Goal: Information Seeking & Learning: Understand process/instructions

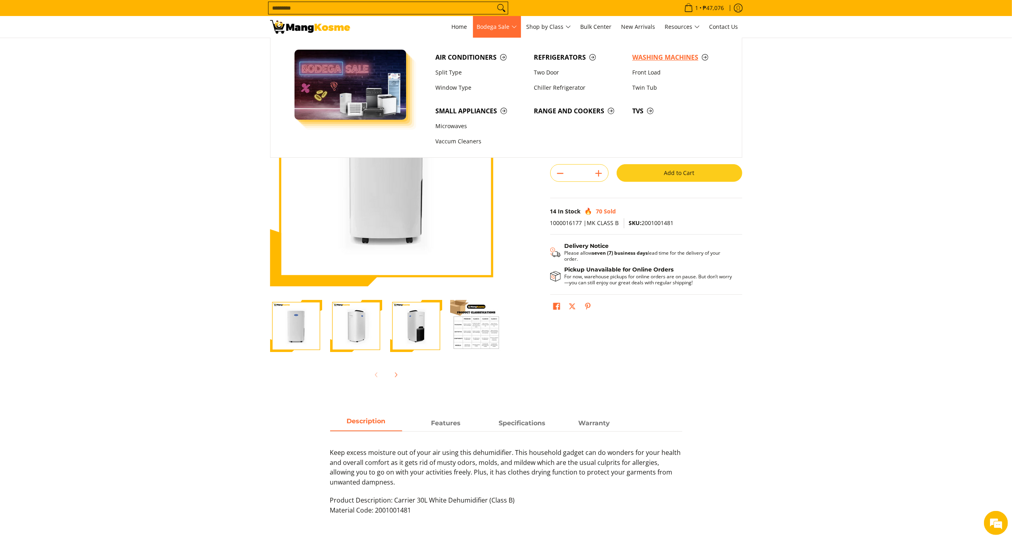
click at [651, 54] on span "Washing Machines" at bounding box center [678, 57] width 90 height 10
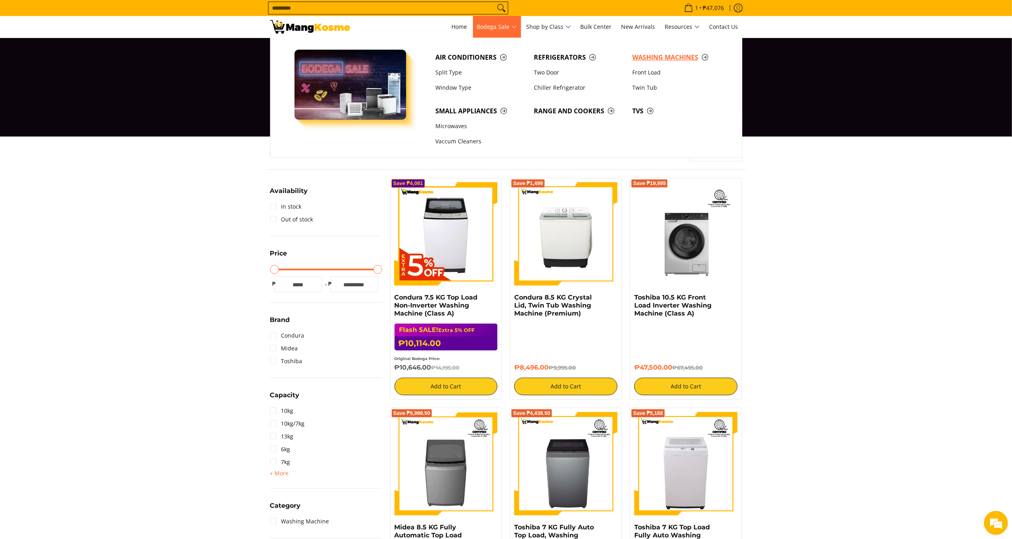
click at [650, 56] on span "Washing Machines" at bounding box center [678, 57] width 90 height 10
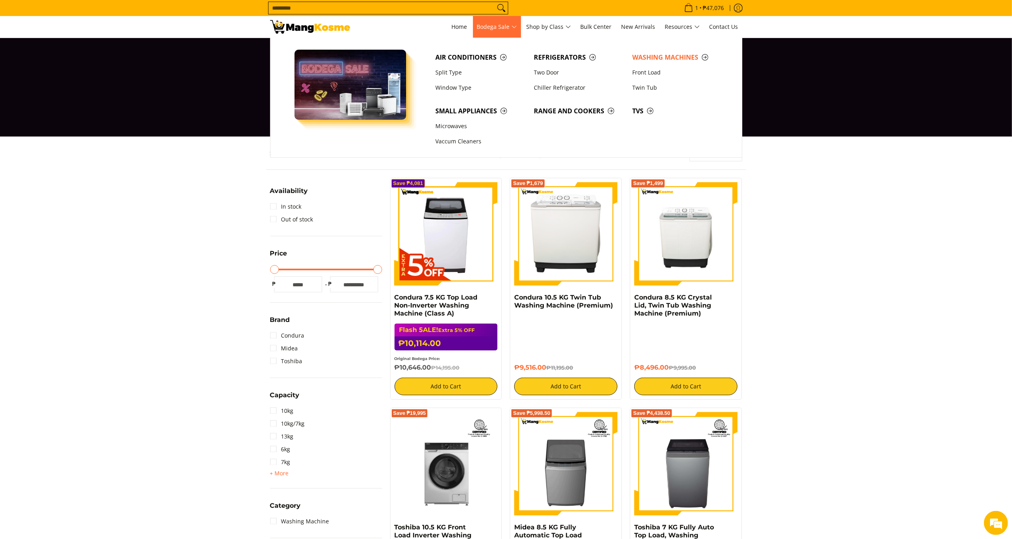
click at [492, 26] on span "Bodega Sale" at bounding box center [497, 27] width 40 height 10
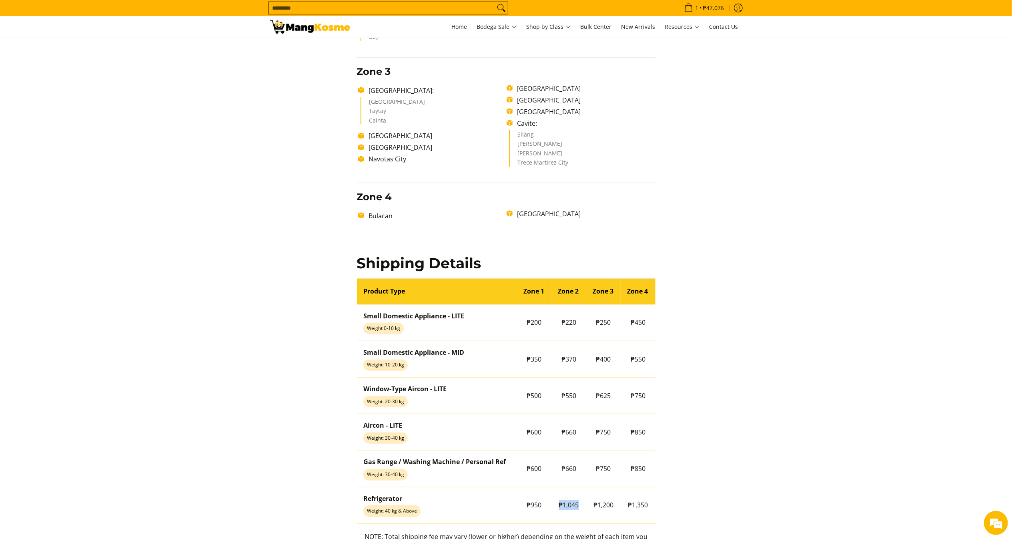
scroll to position [513, 0]
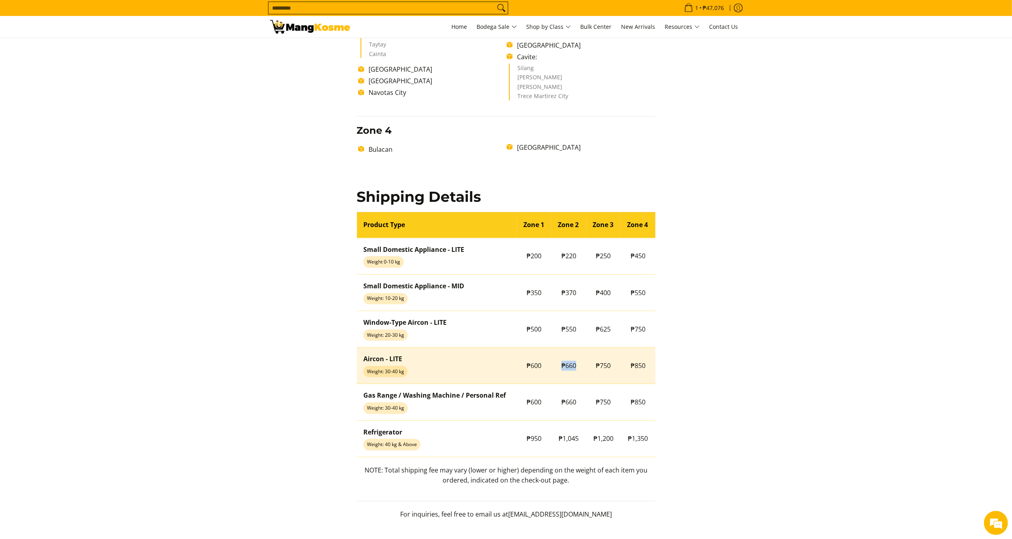
drag, startPoint x: 551, startPoint y: 364, endPoint x: 580, endPoint y: 368, distance: 29.5
click at [580, 368] on td "₱660" at bounding box center [569, 365] width 35 height 36
copy span "₱660"
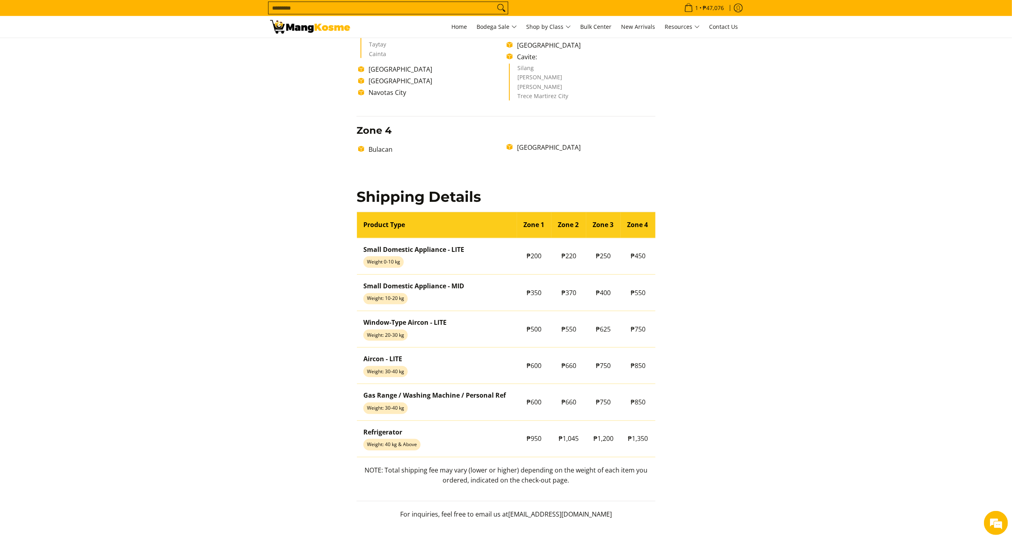
click at [764, 182] on section "Shipping & Delivery Delivery Time Frame Please allow seven (7) business days le…" at bounding box center [506, 26] width 1012 height 1002
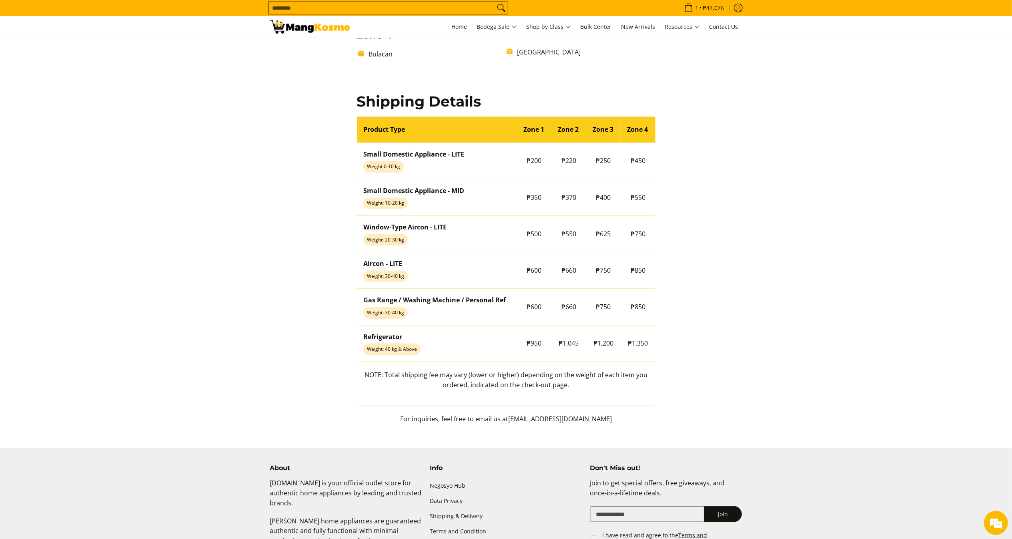
scroll to position [689, 0]
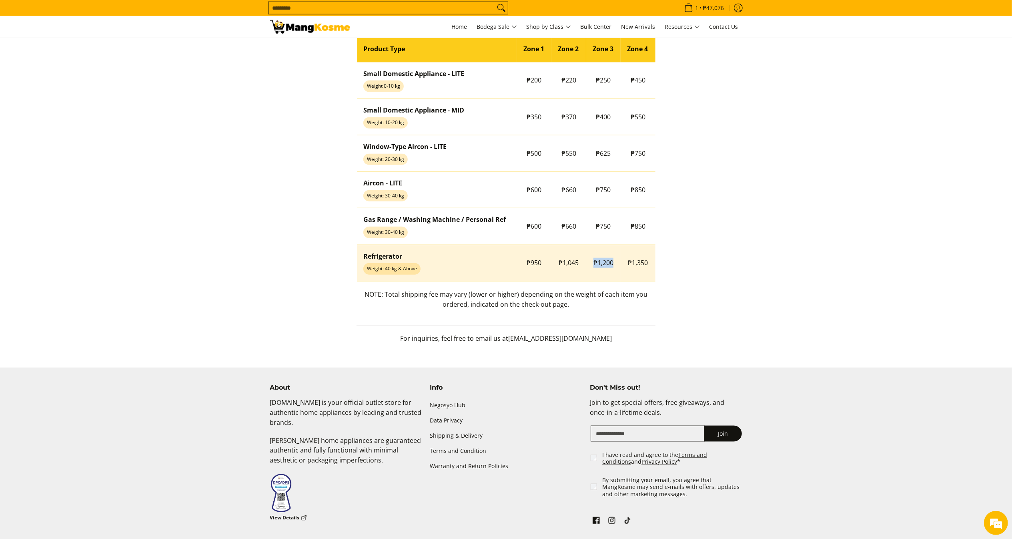
drag, startPoint x: 590, startPoint y: 261, endPoint x: 616, endPoint y: 260, distance: 25.6
click at [616, 260] on td "₱1,200" at bounding box center [603, 263] width 35 height 36
copy span "₱1,200"
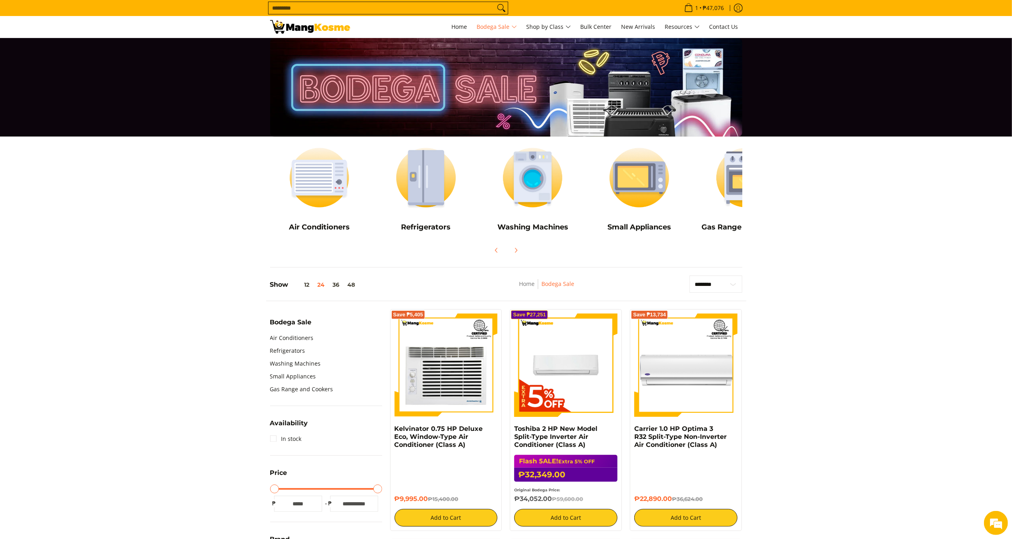
scroll to position [232, 0]
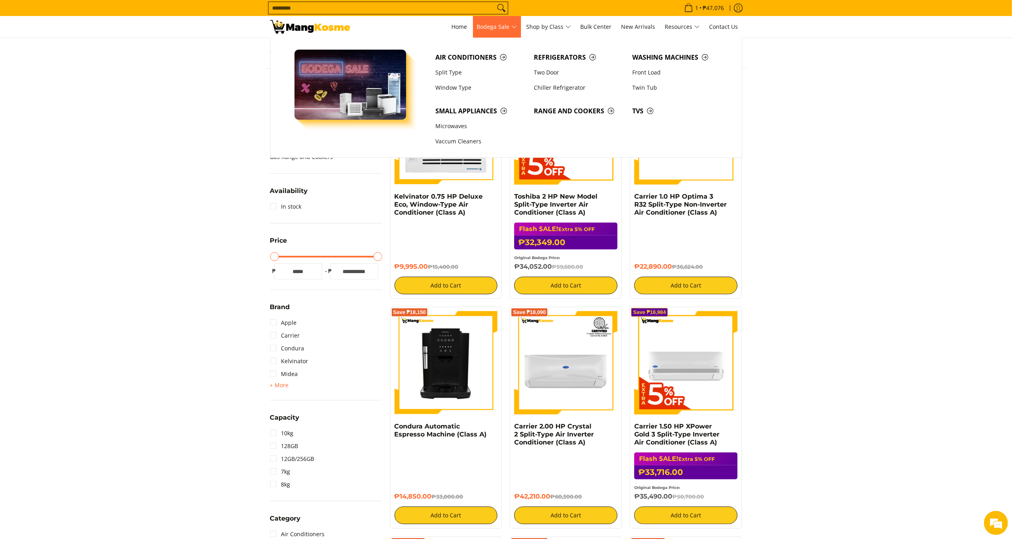
click at [493, 31] on span "Bodega Sale" at bounding box center [497, 27] width 40 height 10
